Goal: Task Accomplishment & Management: Complete application form

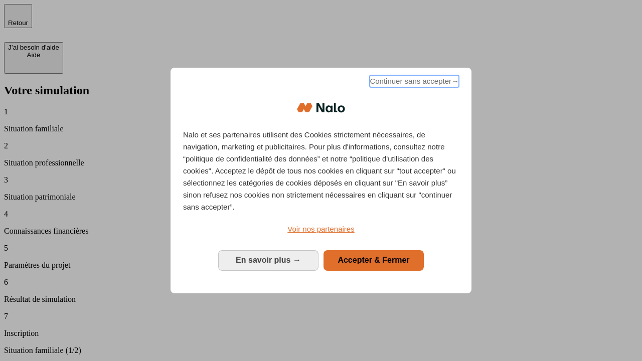
click at [414, 83] on span "Continuer sans accepter →" at bounding box center [414, 81] width 89 height 12
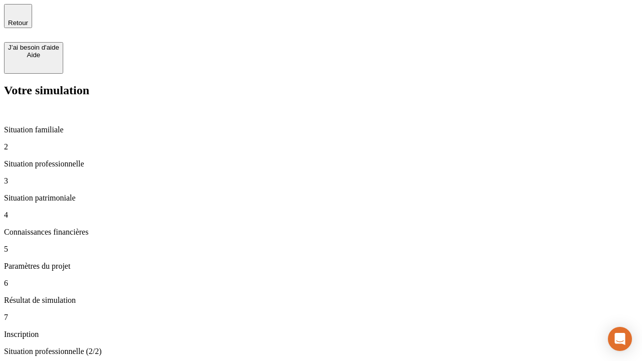
type input "30 000"
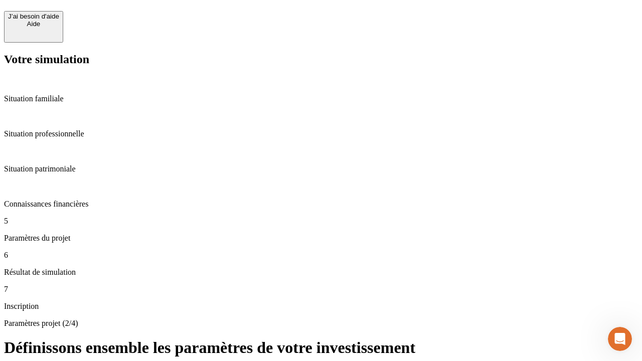
scroll to position [10, 0]
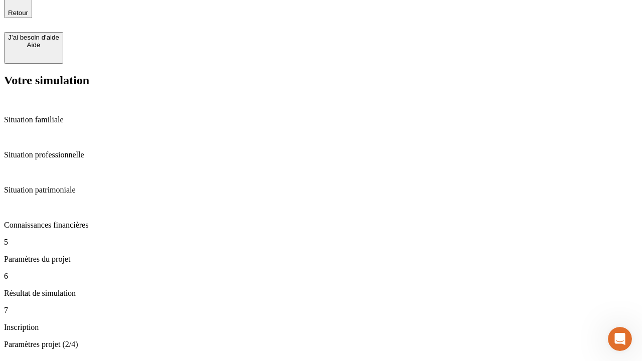
type input "25"
type input "5"
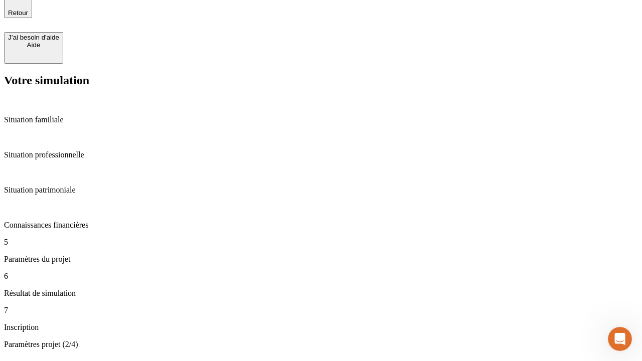
type input "1 000"
type input "640"
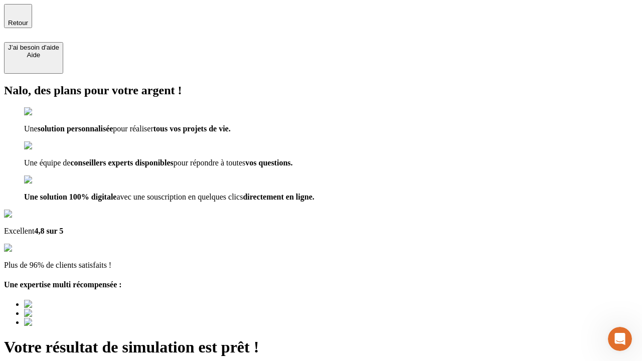
type input "[EMAIL_ADDRESS][PERSON_NAME][DOMAIN_NAME]"
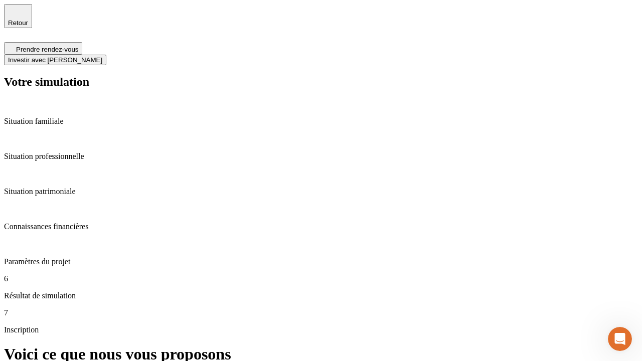
click at [102, 56] on span "Investir avec [PERSON_NAME]" at bounding box center [55, 60] width 94 height 8
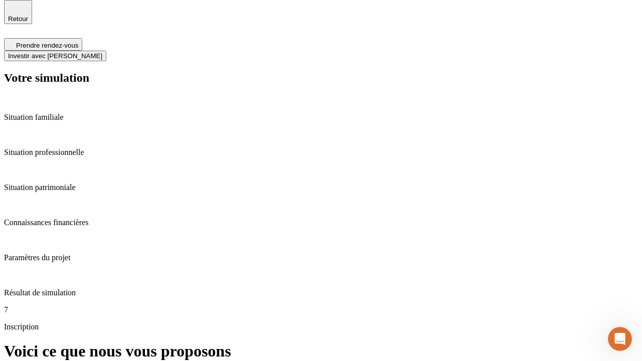
scroll to position [3, 0]
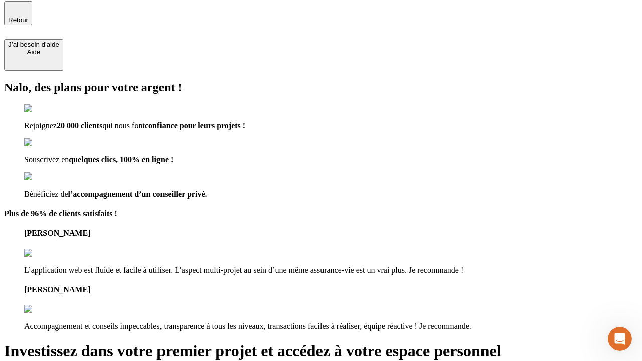
type input "abc"
